Goal: Navigation & Orientation: Find specific page/section

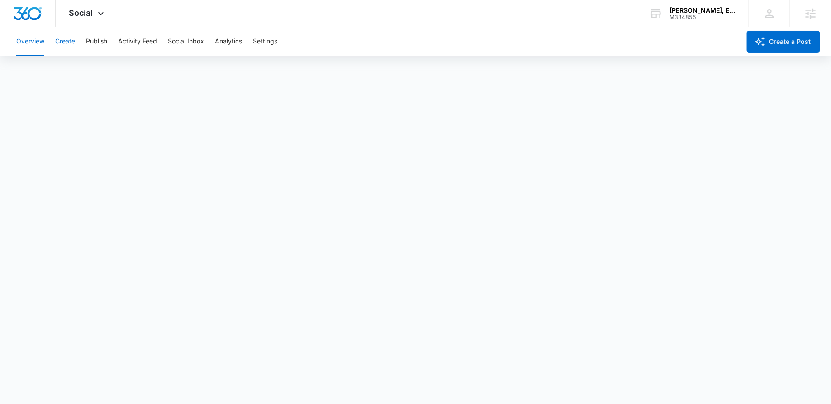
click at [67, 41] on button "Create" at bounding box center [65, 41] width 20 height 29
click at [90, 69] on button "Approvals" at bounding box center [88, 69] width 30 height 25
click at [38, 38] on button "Overview" at bounding box center [30, 41] width 28 height 29
click at [63, 47] on button "Create" at bounding box center [65, 41] width 20 height 29
click at [140, 46] on button "Activity Feed" at bounding box center [137, 41] width 39 height 29
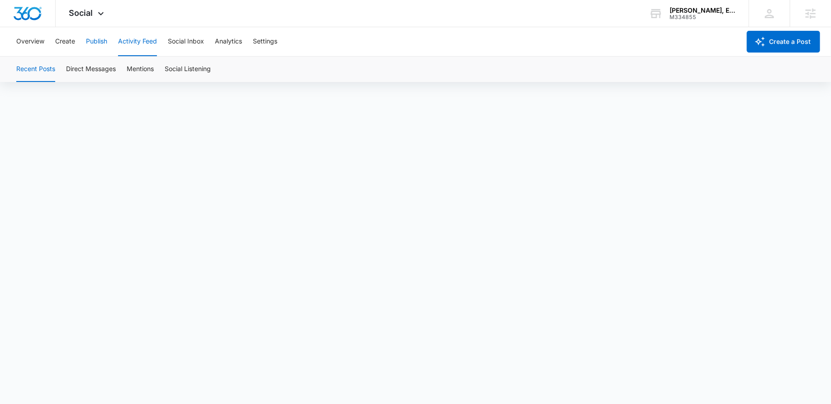
click at [86, 40] on button "Publish" at bounding box center [96, 41] width 21 height 29
